Goal: Information Seeking & Learning: Learn about a topic

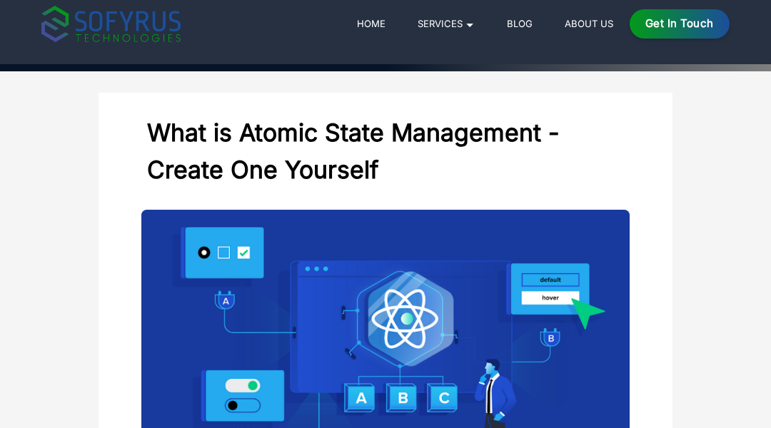
scroll to position [29, 0]
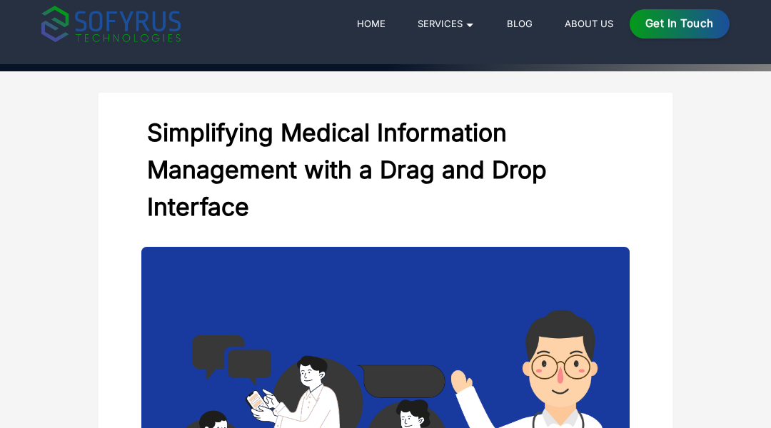
scroll to position [29, 0]
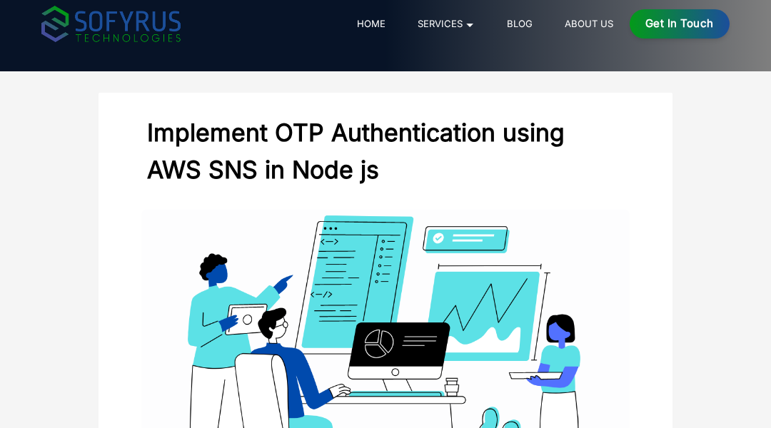
scroll to position [29, 0]
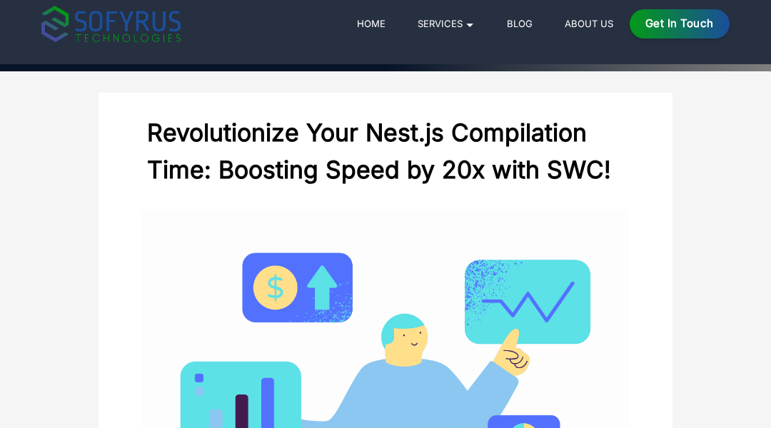
scroll to position [29, 0]
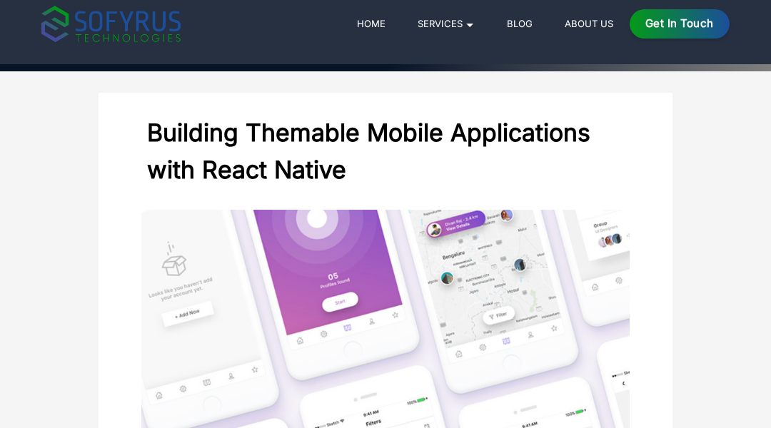
scroll to position [29, 0]
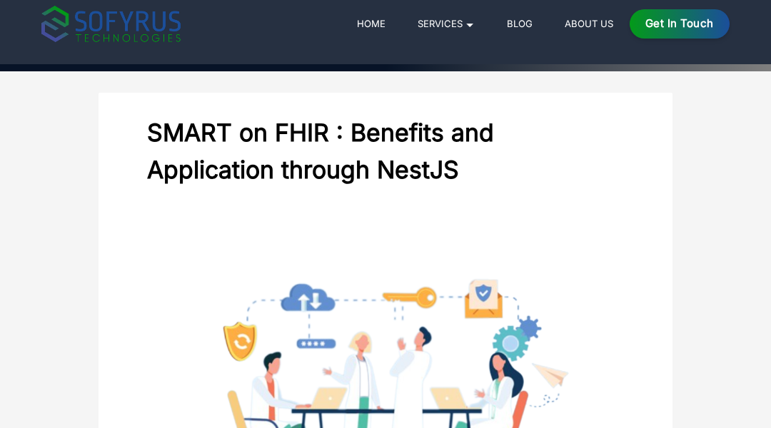
scroll to position [29, 0]
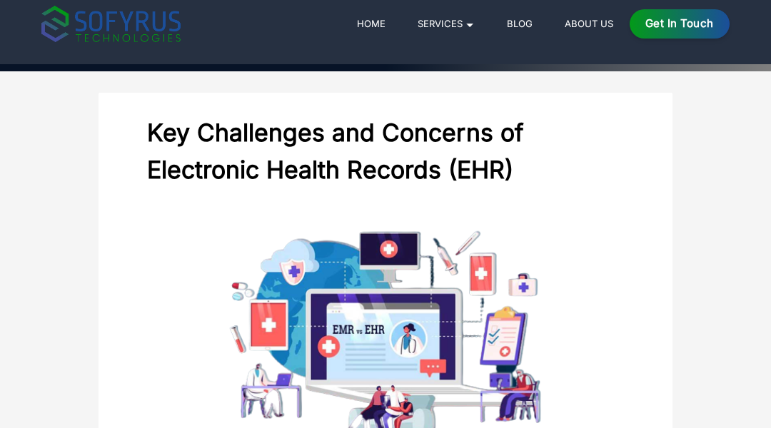
scroll to position [29, 0]
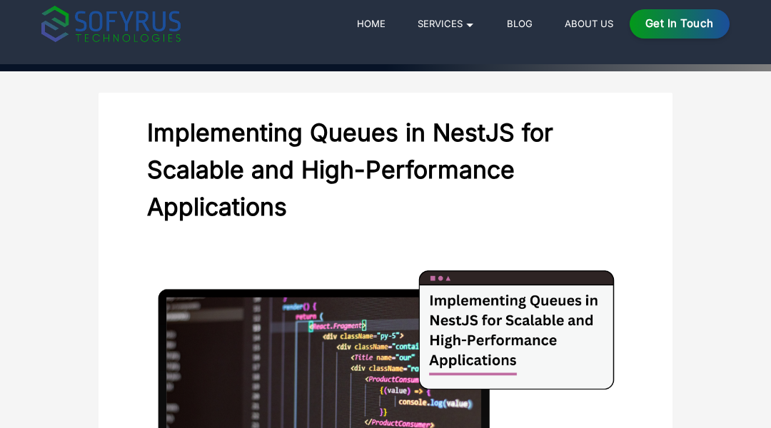
scroll to position [29, 0]
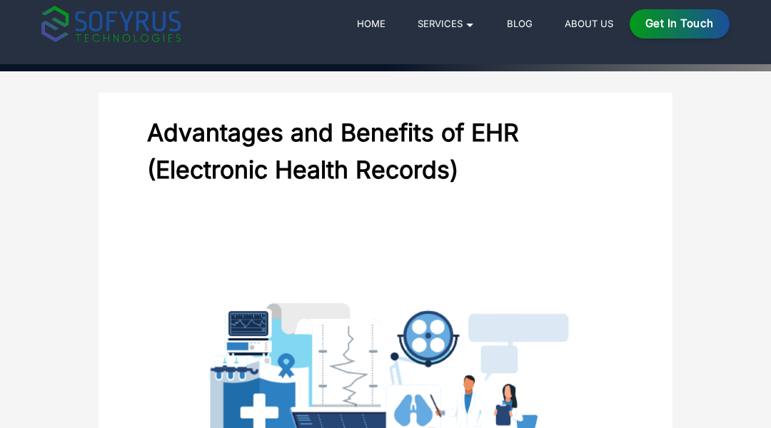
scroll to position [29, 0]
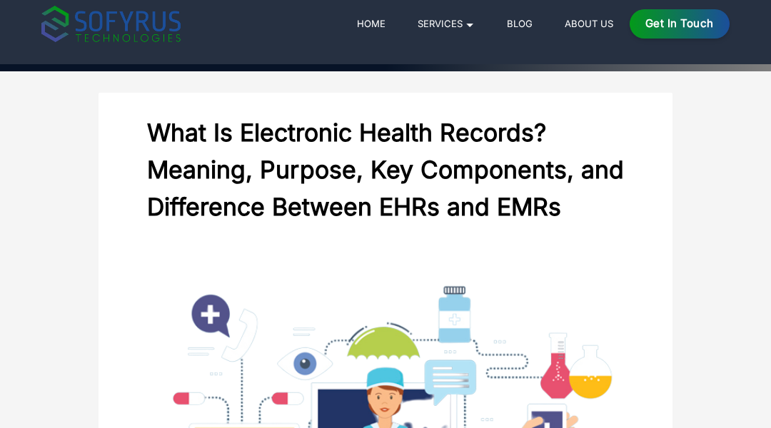
scroll to position [29, 0]
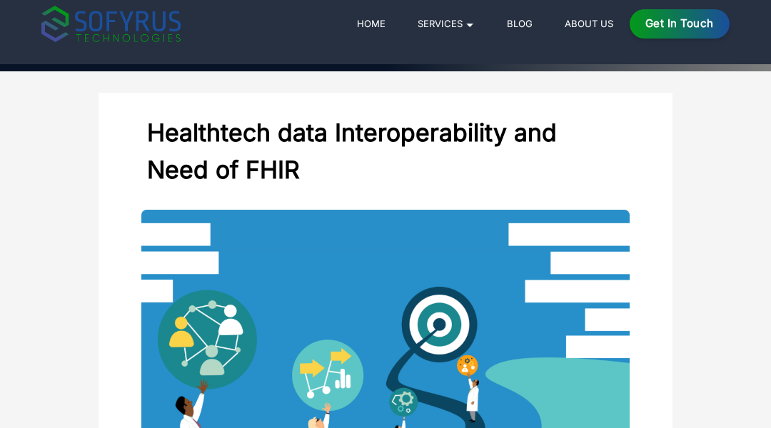
scroll to position [29, 0]
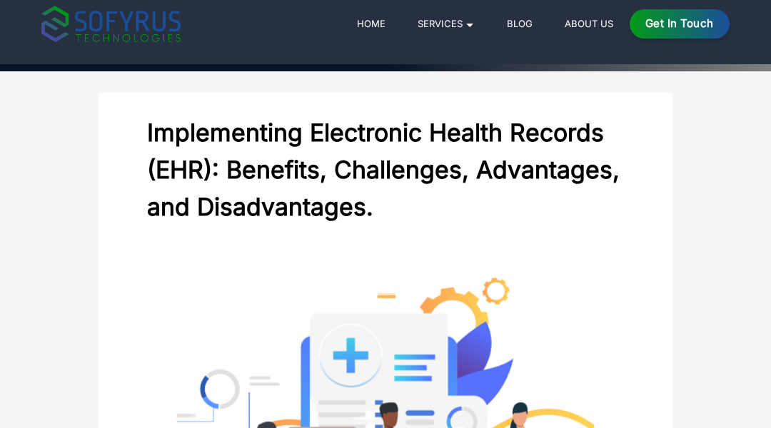
scroll to position [29, 0]
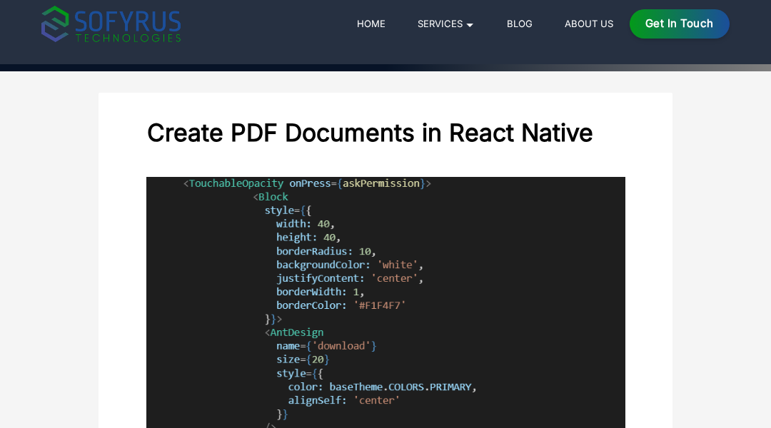
scroll to position [29, 0]
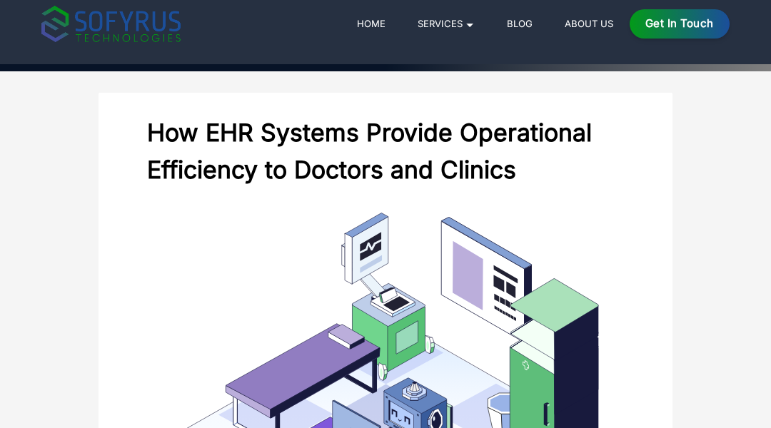
scroll to position [29, 0]
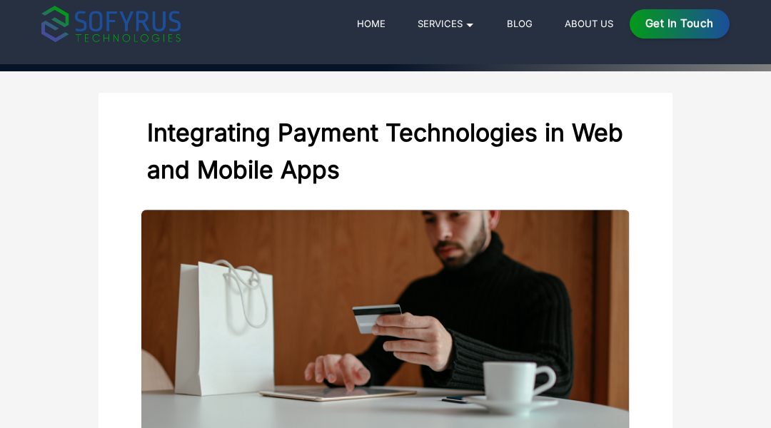
scroll to position [29, 0]
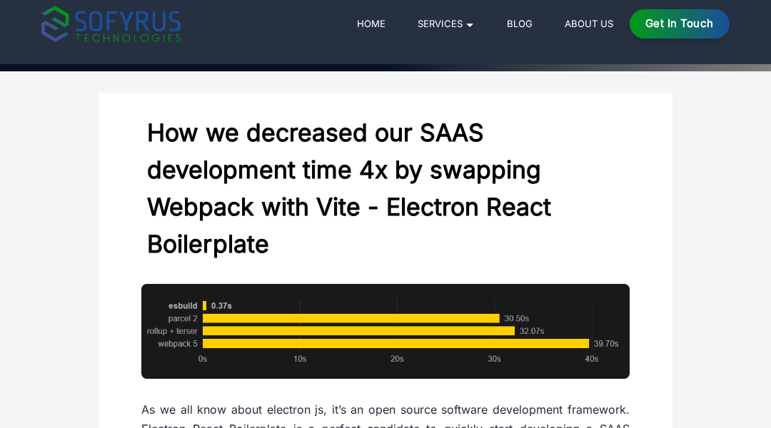
scroll to position [29, 0]
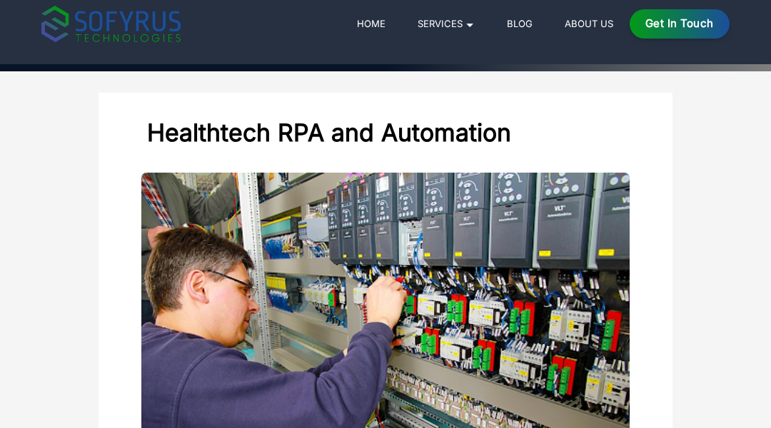
scroll to position [29, 0]
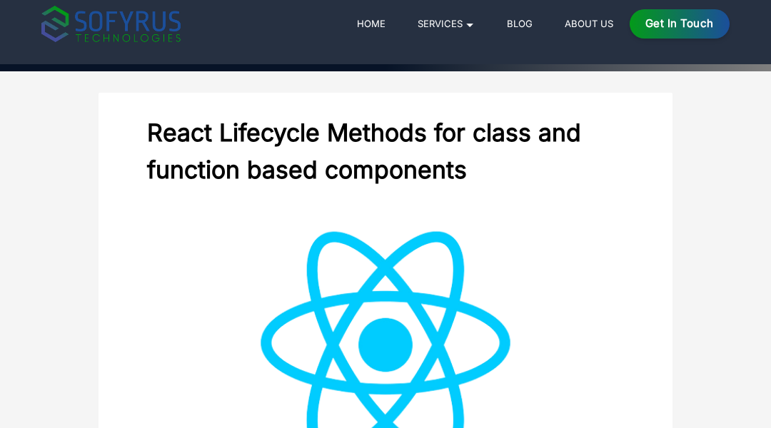
scroll to position [29, 0]
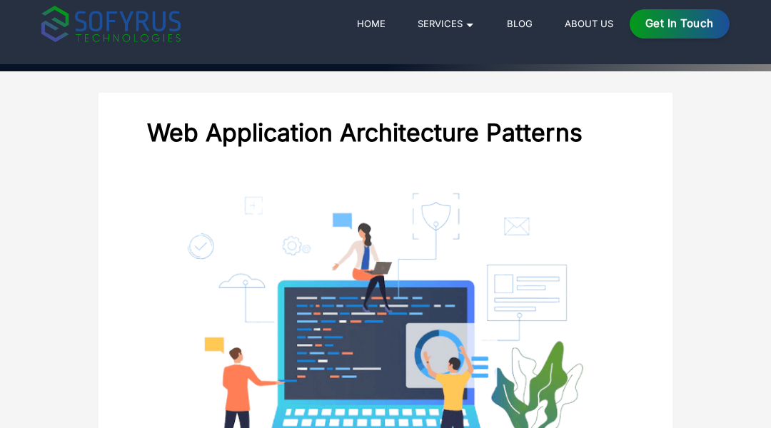
scroll to position [29, 0]
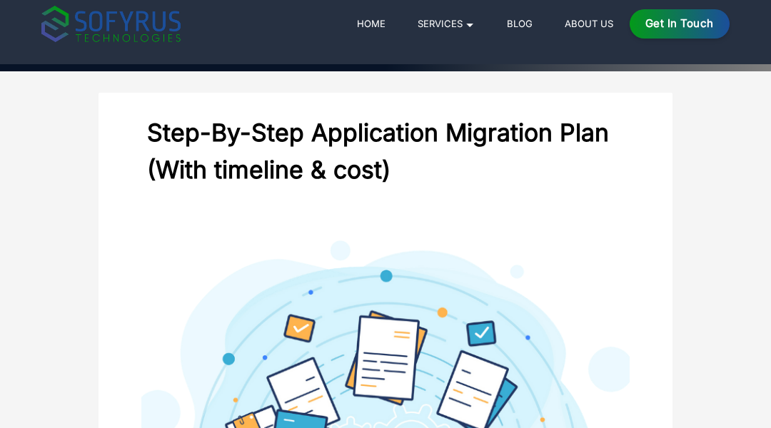
scroll to position [29, 0]
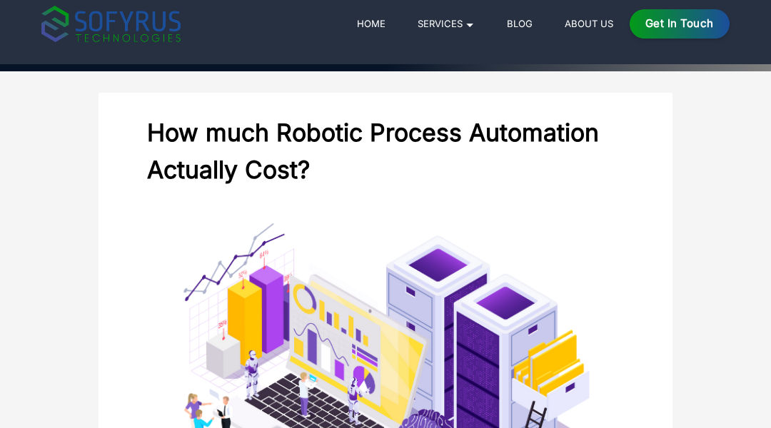
scroll to position [29, 0]
